Goal: Transaction & Acquisition: Purchase product/service

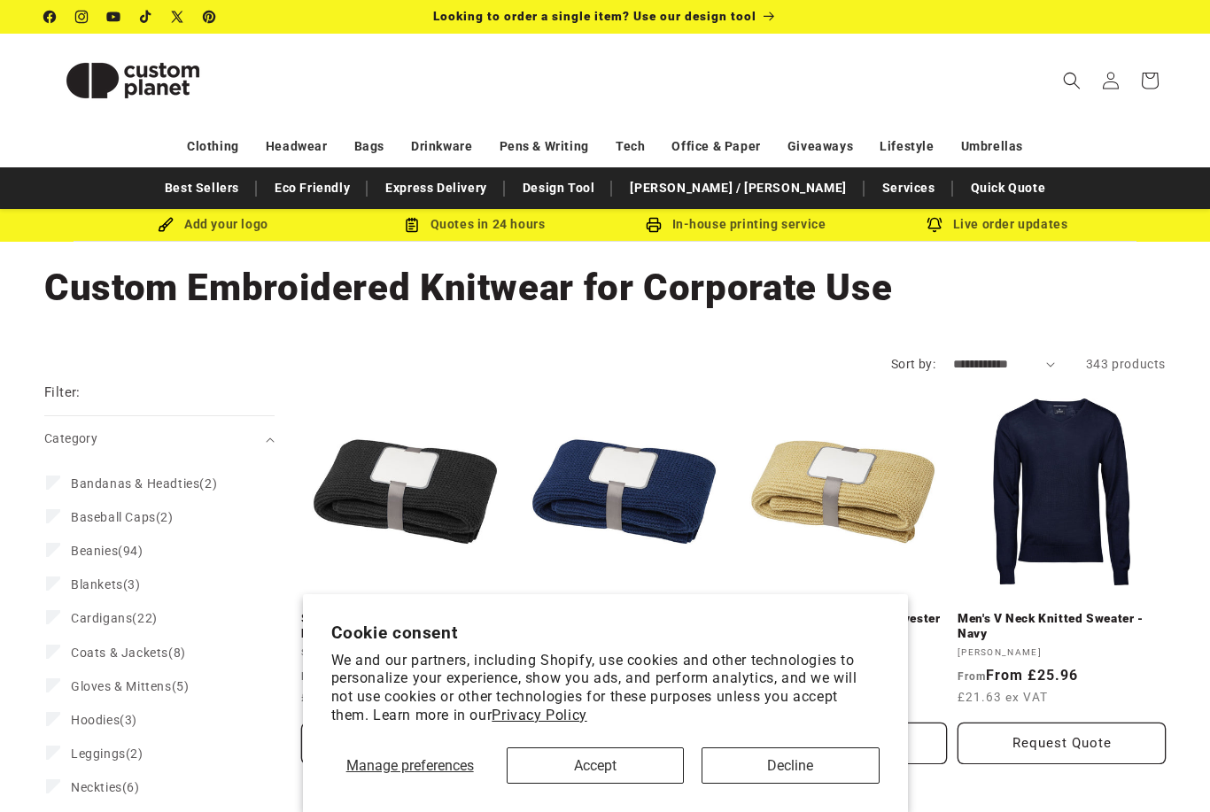
click at [618, 763] on button "Accept" at bounding box center [595, 766] width 177 height 36
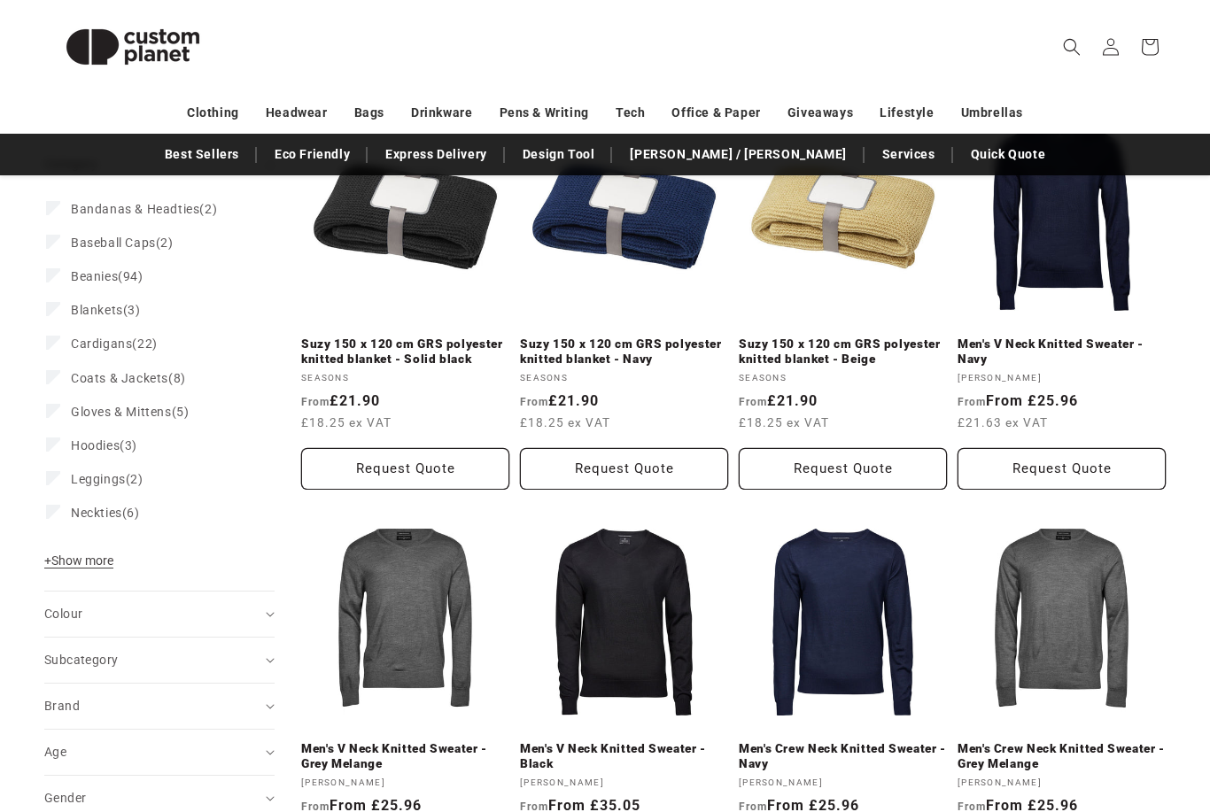
scroll to position [267, 0]
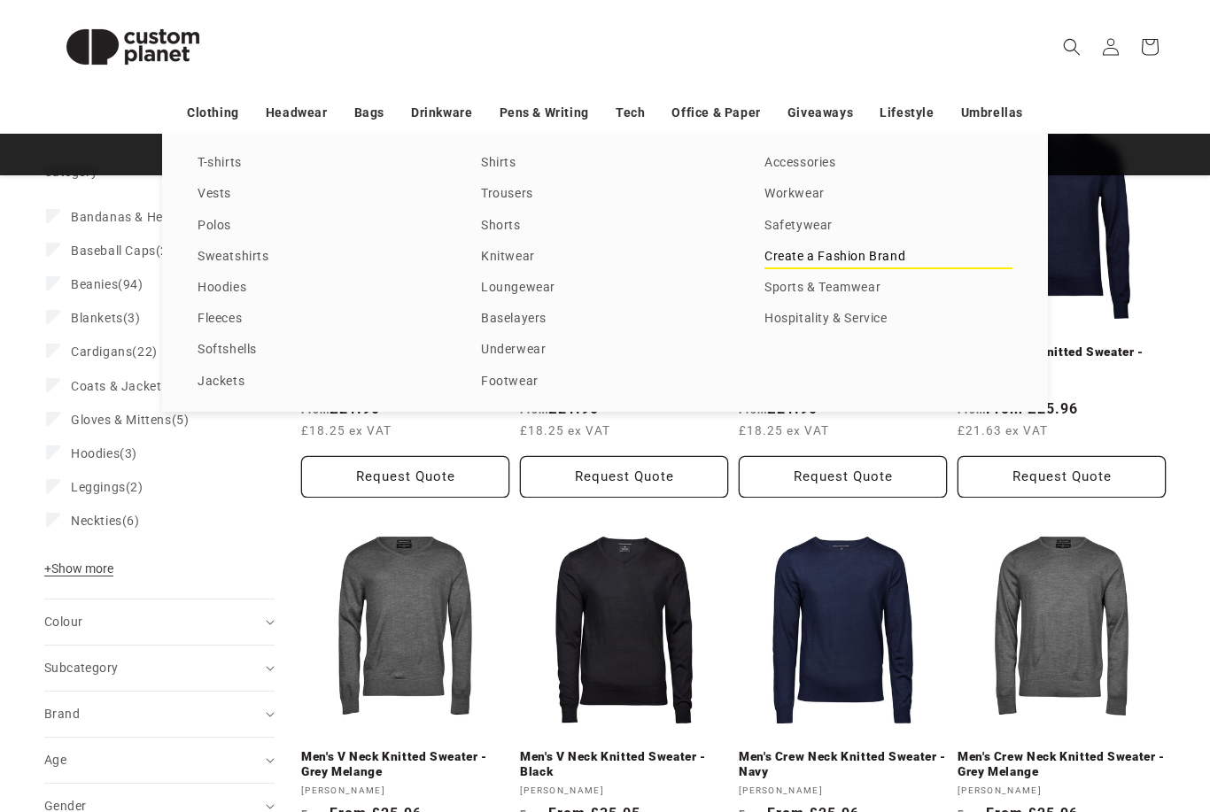
click at [789, 269] on link "Create a Fashion Brand" at bounding box center [889, 257] width 248 height 24
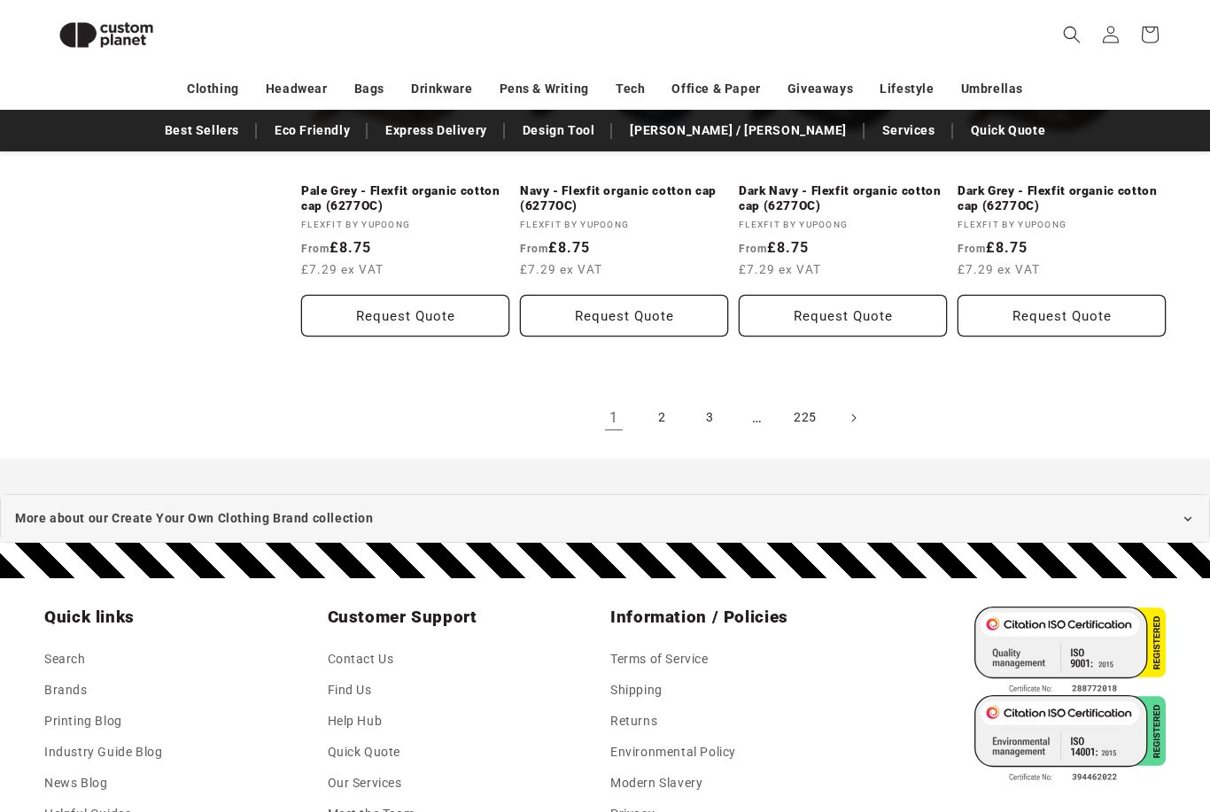
scroll to position [2070, 0]
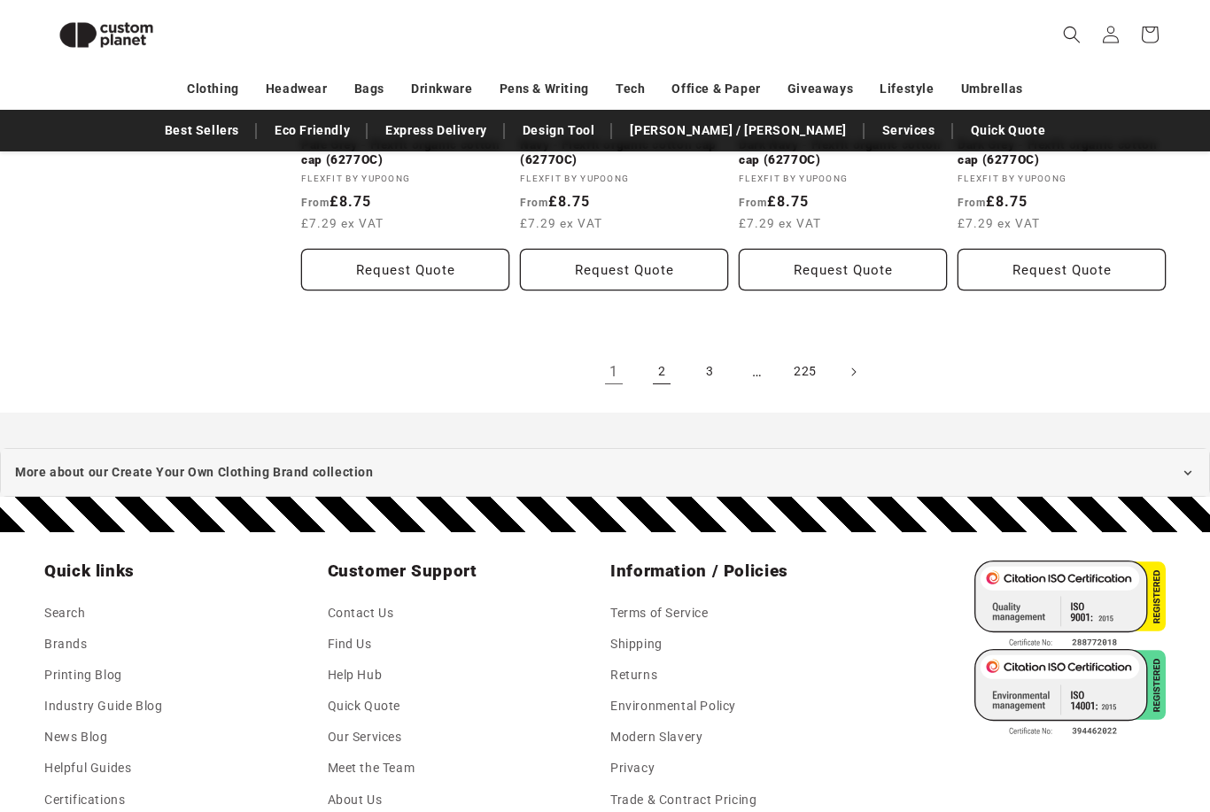
click at [663, 362] on link "2" at bounding box center [661, 372] width 39 height 39
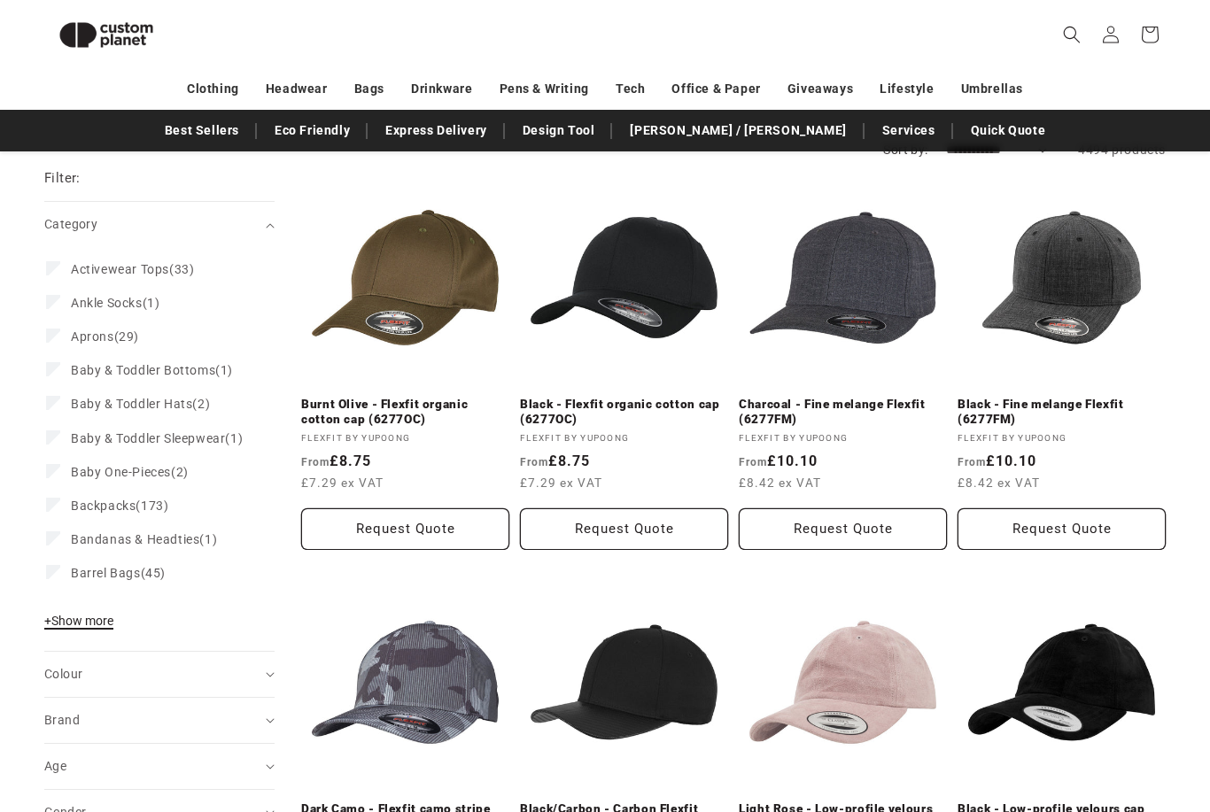
scroll to position [190, 0]
click at [99, 628] on span "+ Show more" at bounding box center [78, 621] width 69 height 14
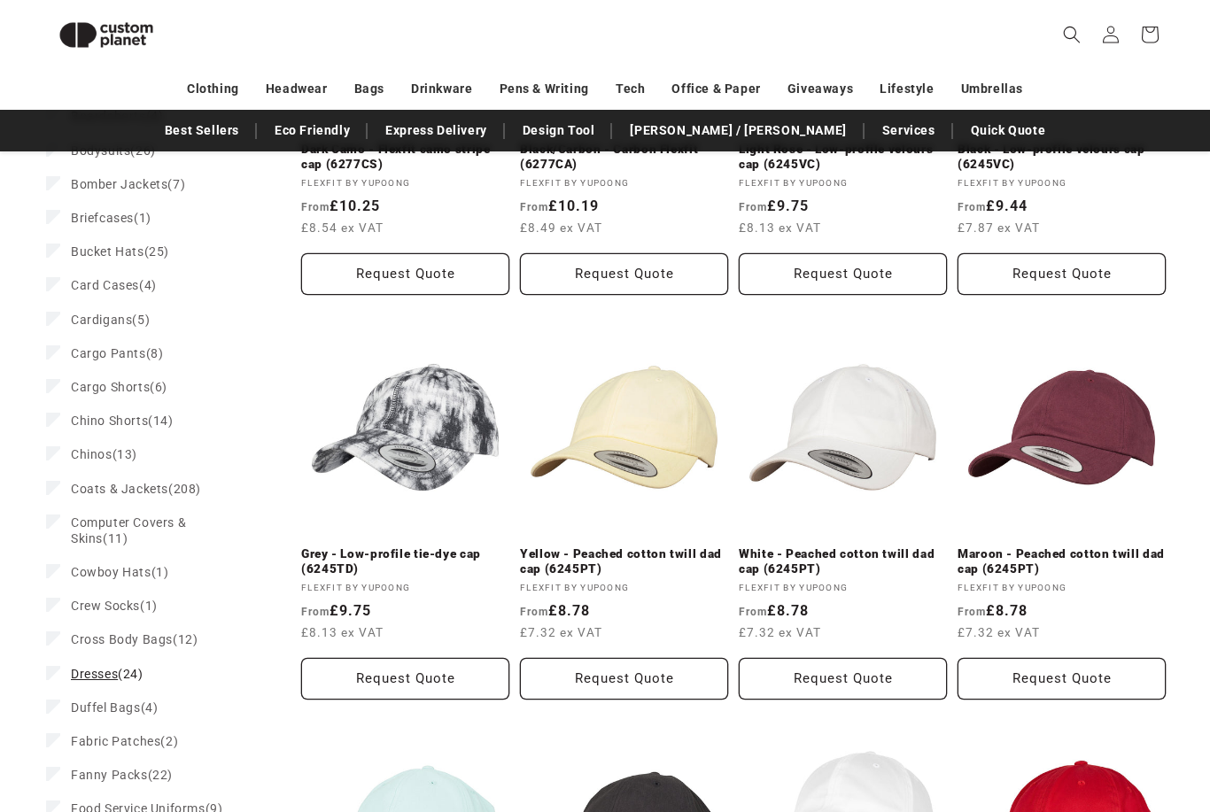
scroll to position [851, 0]
click at [84, 681] on span "Dresses" at bounding box center [94, 674] width 47 height 14
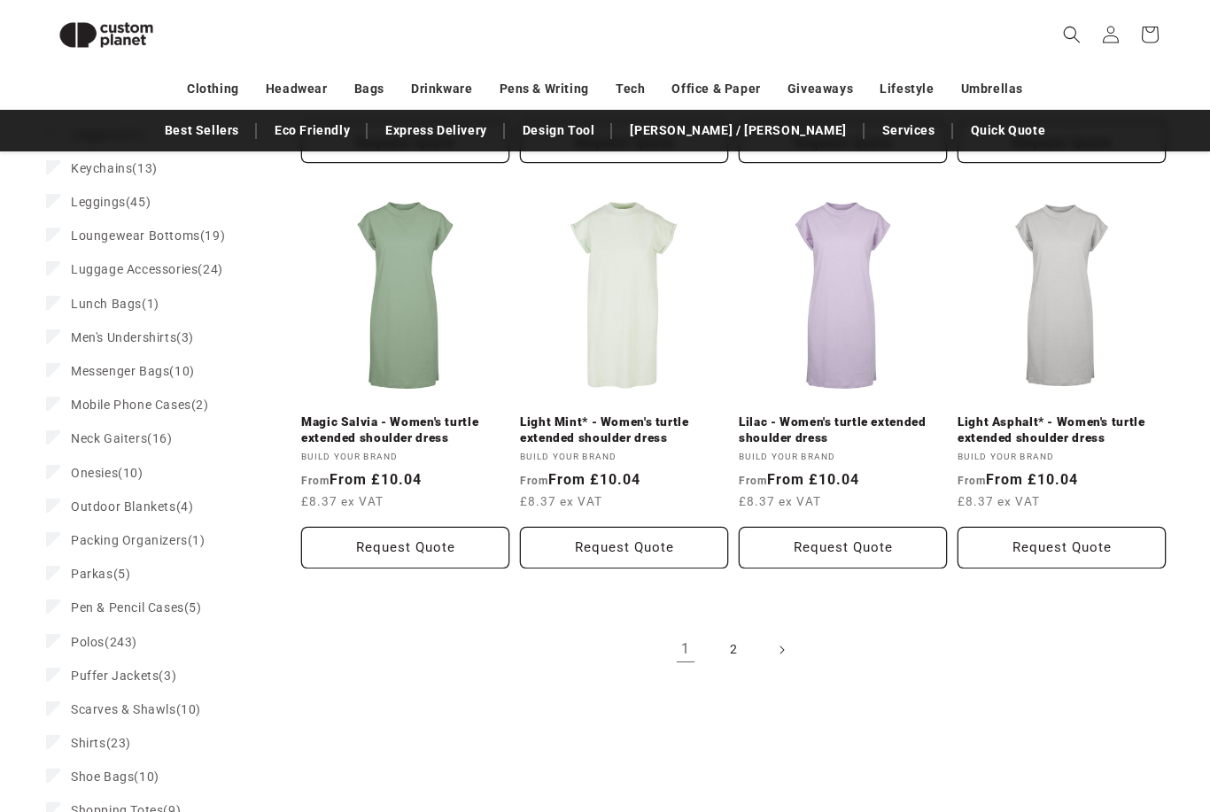
scroll to position [1807, 0]
click at [735, 631] on link "2" at bounding box center [733, 650] width 39 height 39
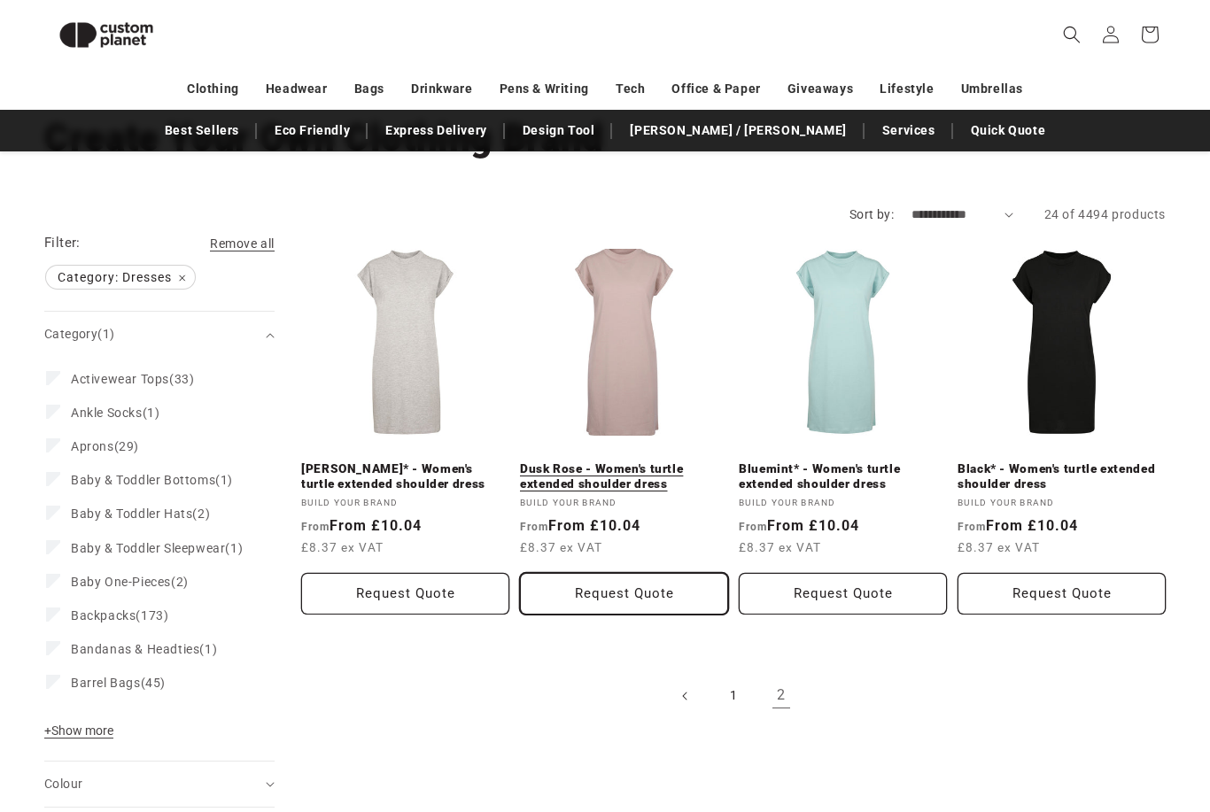
scroll to position [126, 0]
click at [737, 694] on link "1" at bounding box center [733, 696] width 39 height 39
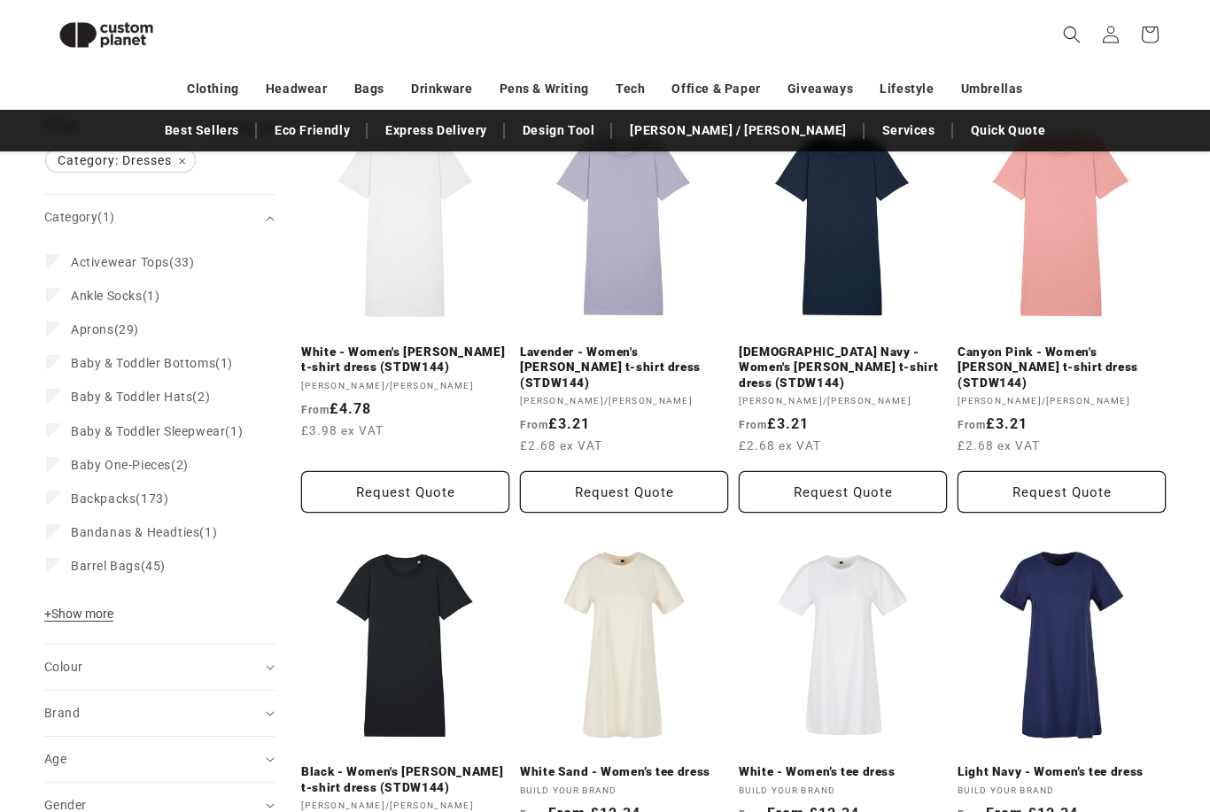
scroll to position [242, 0]
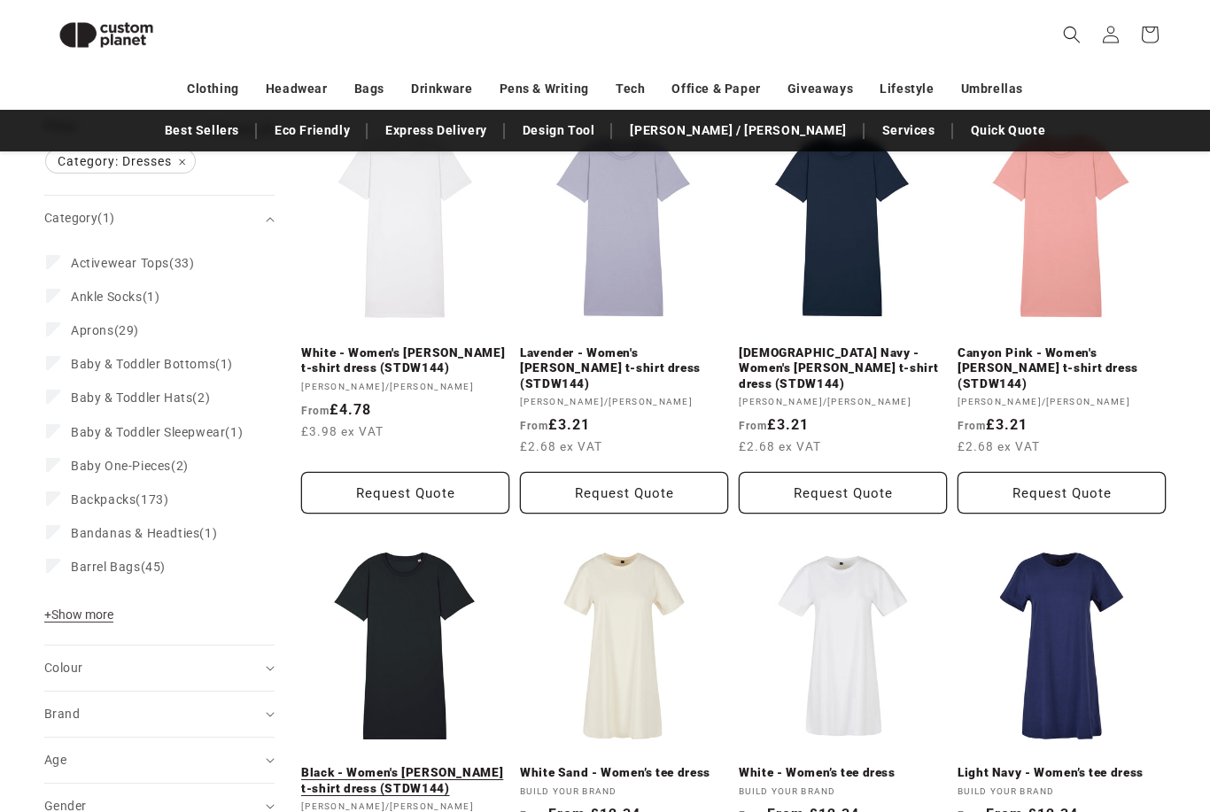
click at [378, 766] on link "Black - Women's [PERSON_NAME] t-shirt dress (STDW144)" at bounding box center [405, 781] width 208 height 31
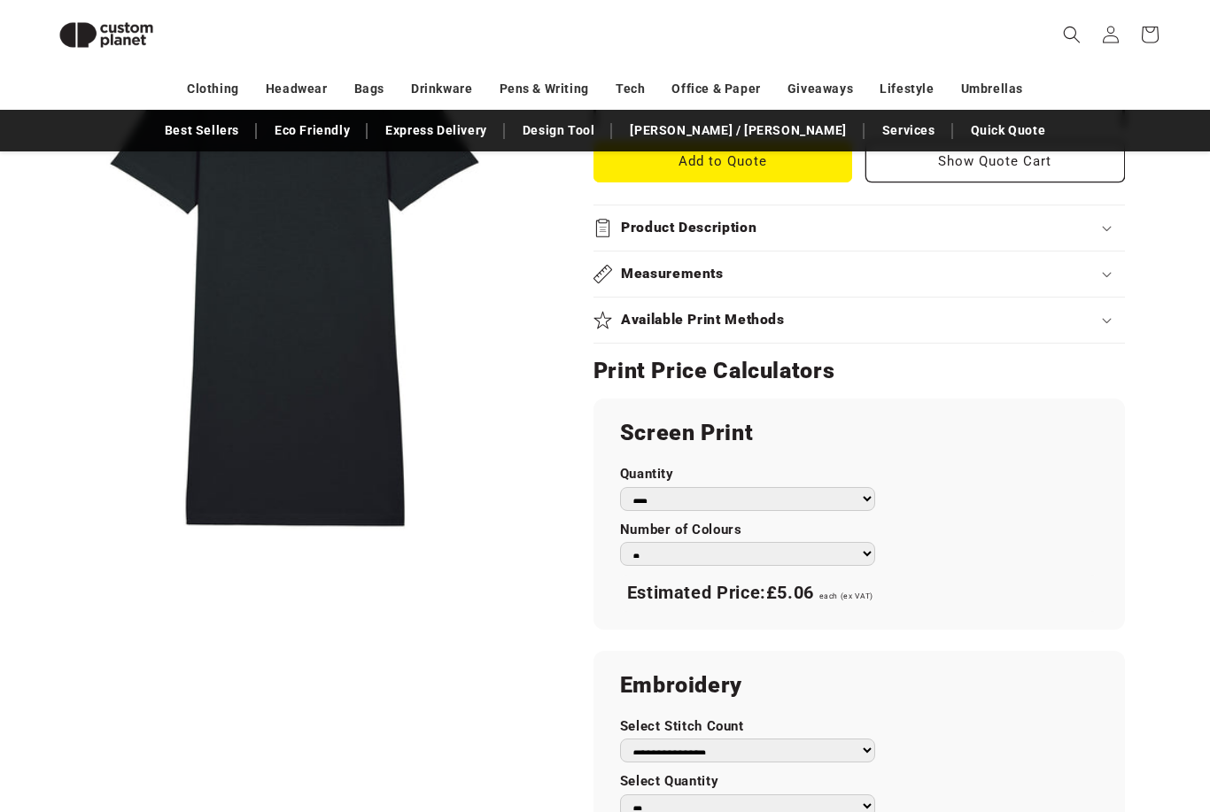
scroll to position [819, 0]
